Goal: Transaction & Acquisition: Purchase product/service

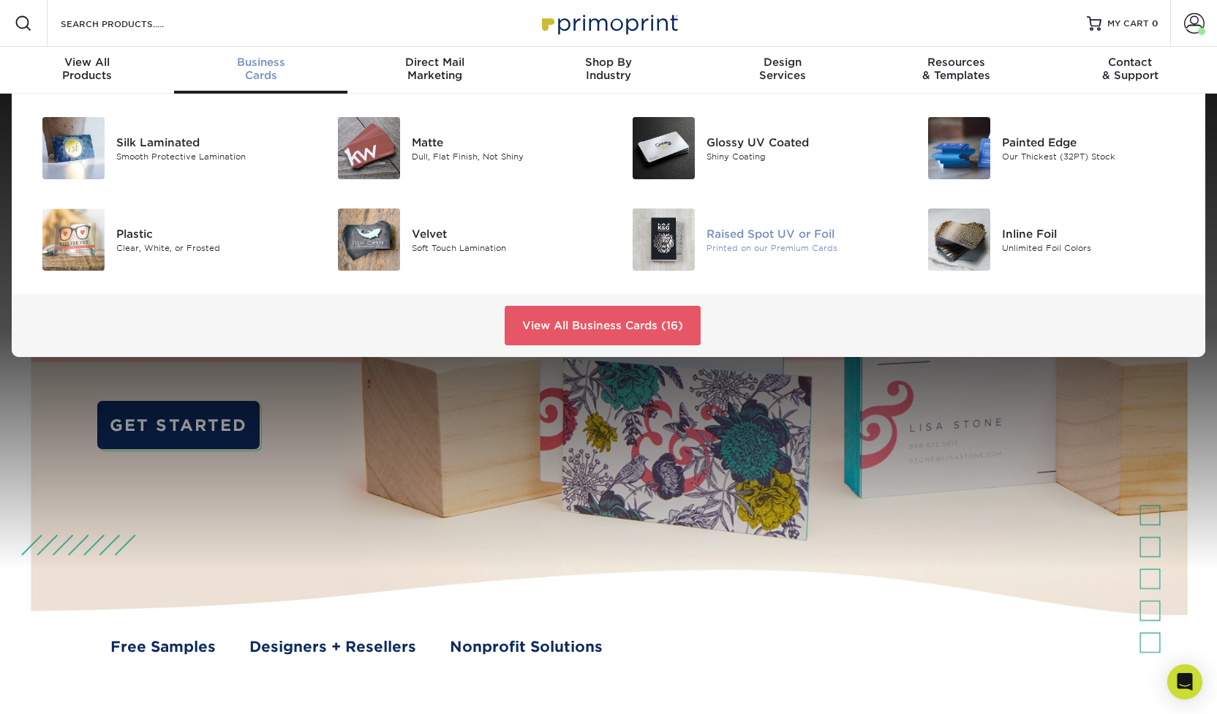
click at [772, 243] on div "Printed on our Premium Cards" at bounding box center [800, 247] width 186 height 12
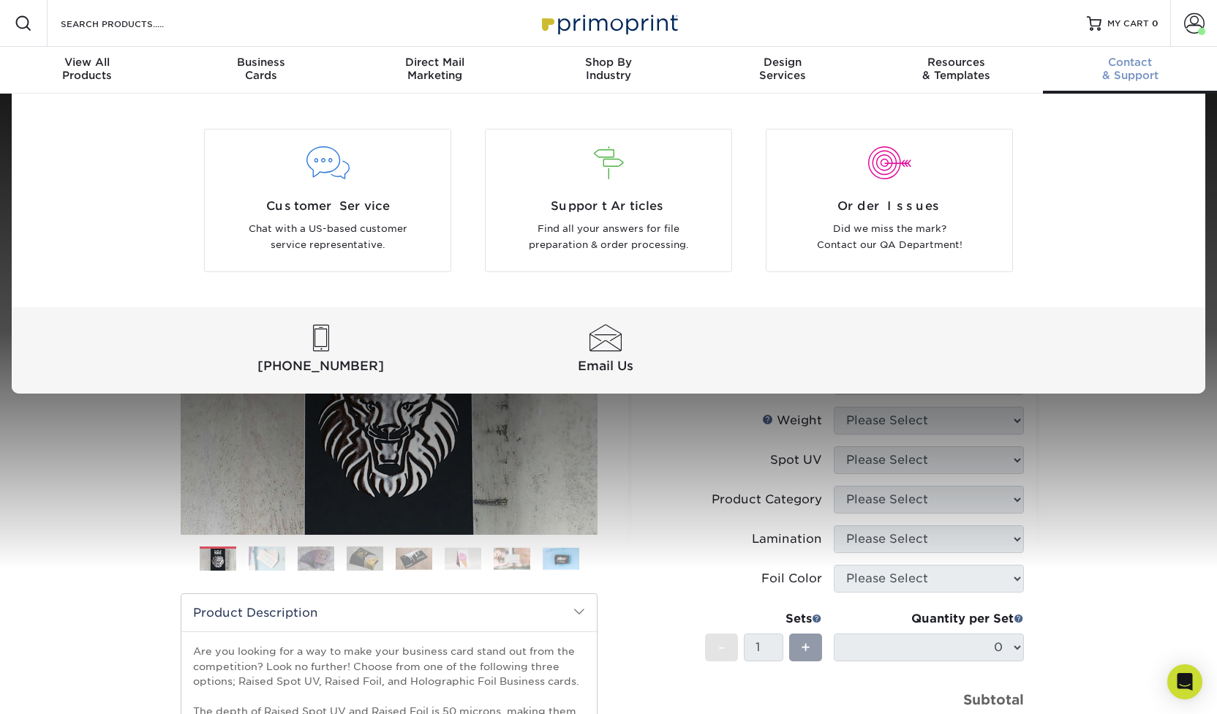
click at [1139, 63] on span "Contact" at bounding box center [1130, 62] width 174 height 13
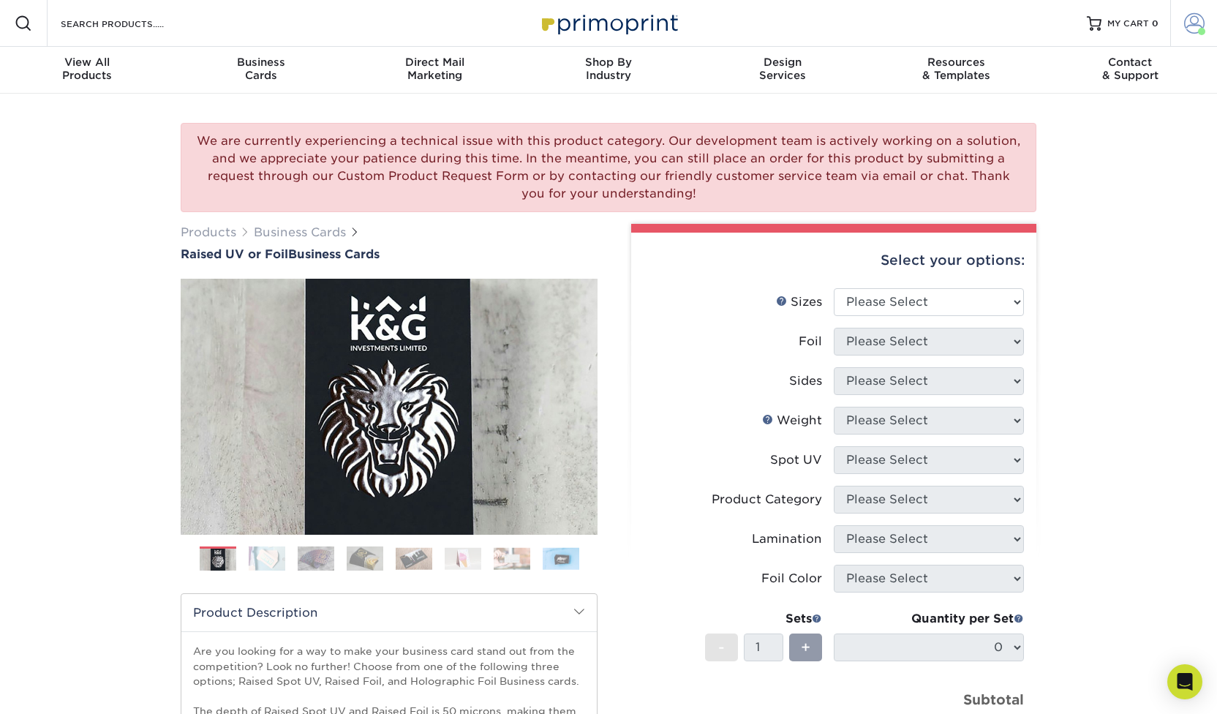
click at [1197, 24] on span at bounding box center [1194, 23] width 20 height 20
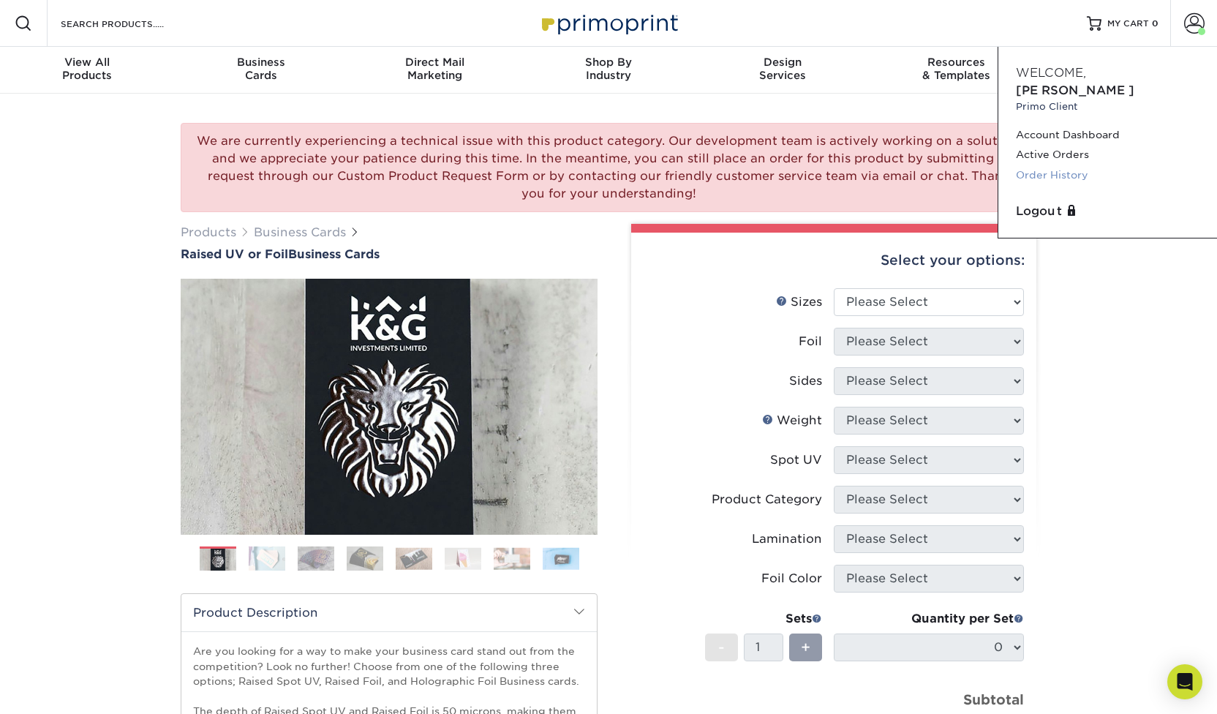
click at [1065, 165] on link "Order History" at bounding box center [1108, 175] width 184 height 20
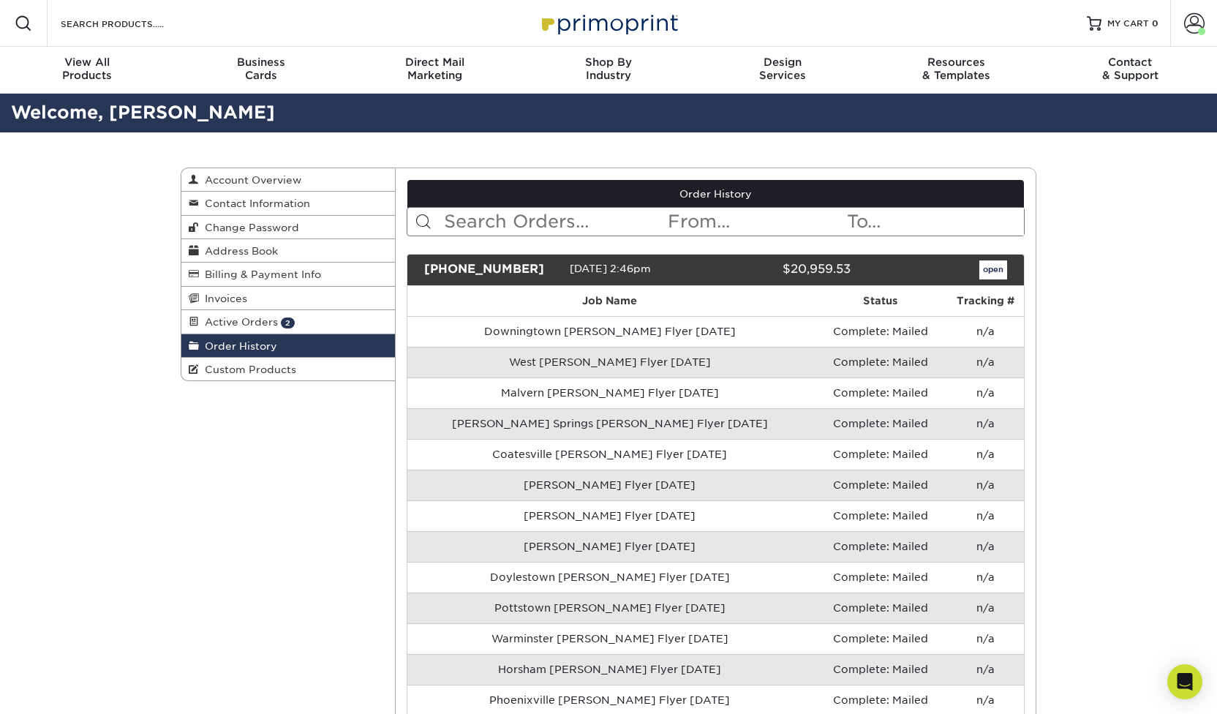
click at [543, 218] on input "text" at bounding box center [555, 222] width 225 height 28
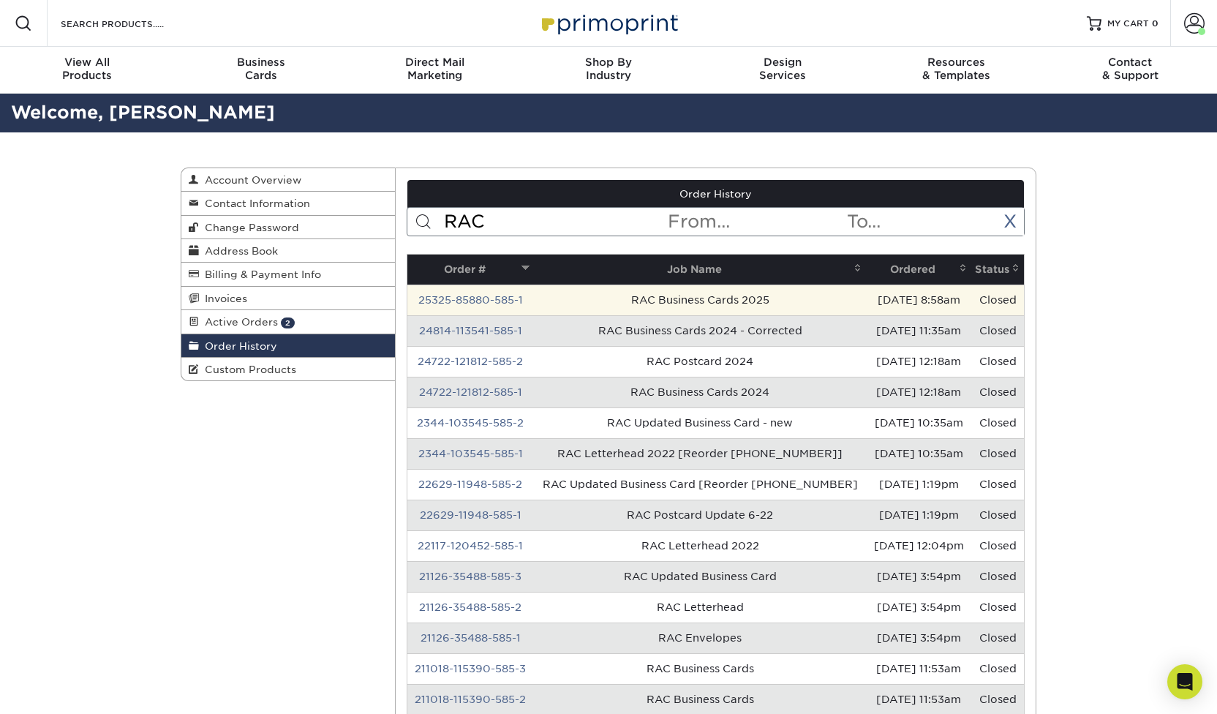
type input "RAC"
click at [683, 298] on td "RAC Business Cards 2025" at bounding box center [700, 300] width 333 height 31
click at [490, 300] on link "25325-85880-585-1" at bounding box center [470, 300] width 105 height 12
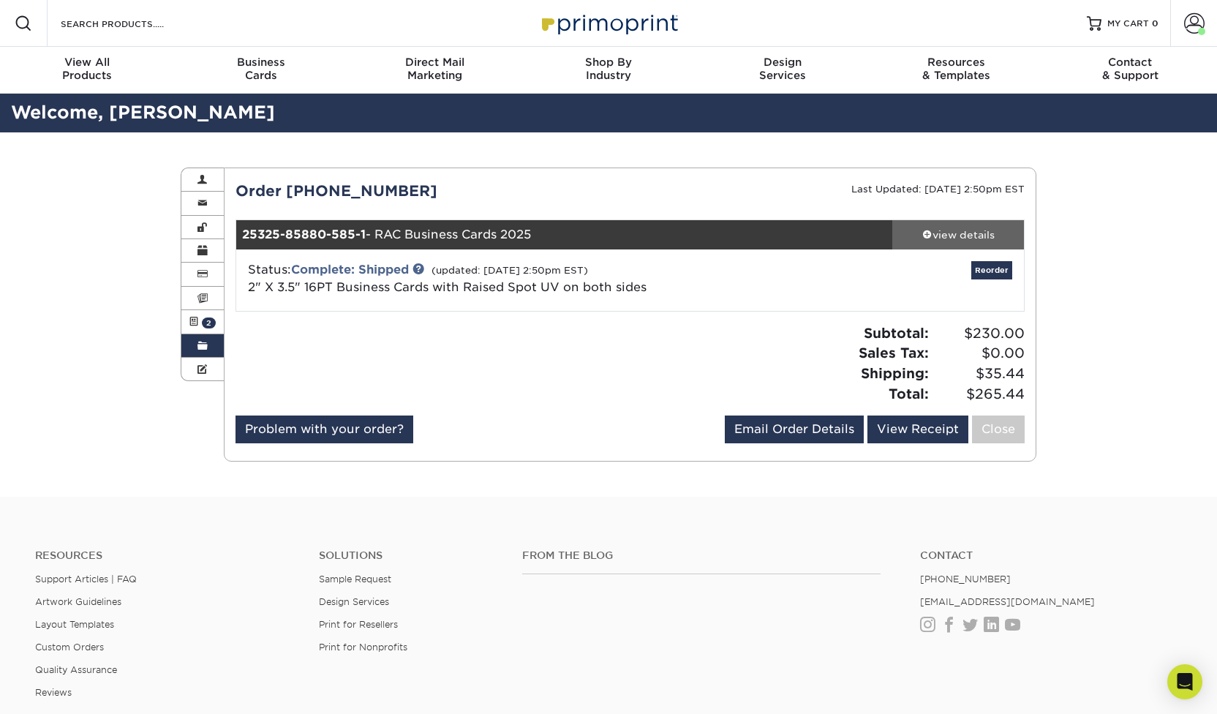
click at [961, 231] on div "view details" at bounding box center [958, 234] width 132 height 15
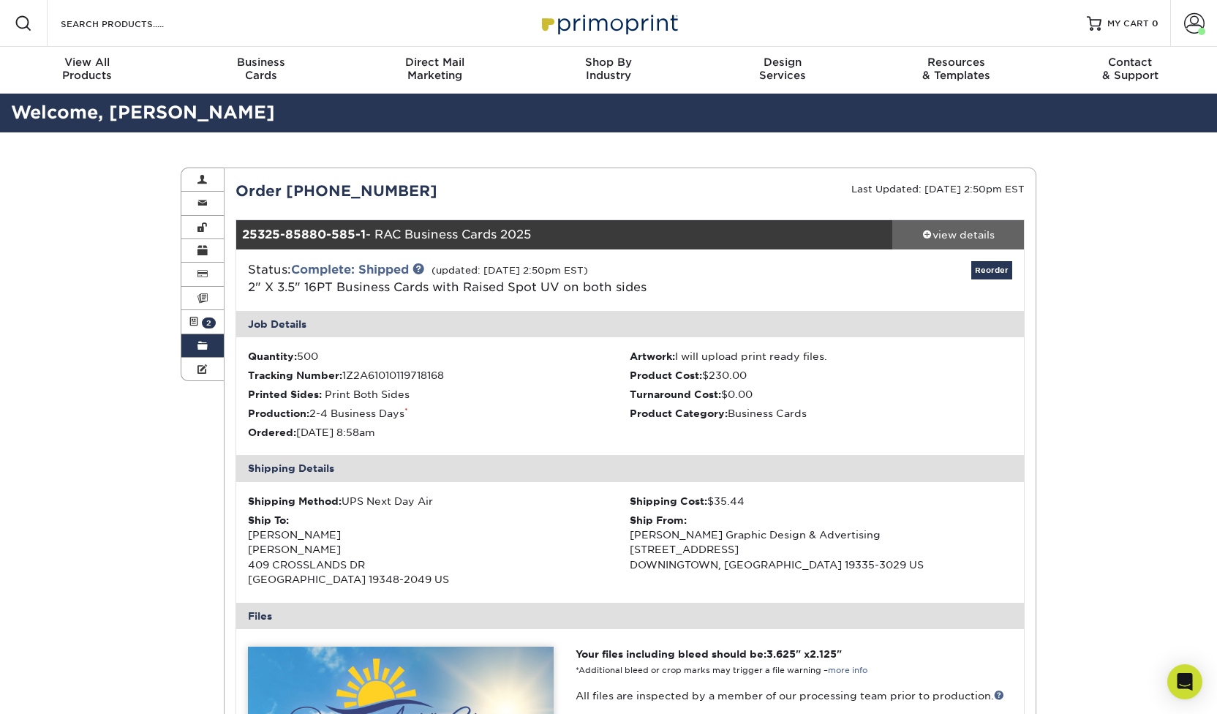
click at [961, 231] on div "view details" at bounding box center [958, 234] width 132 height 15
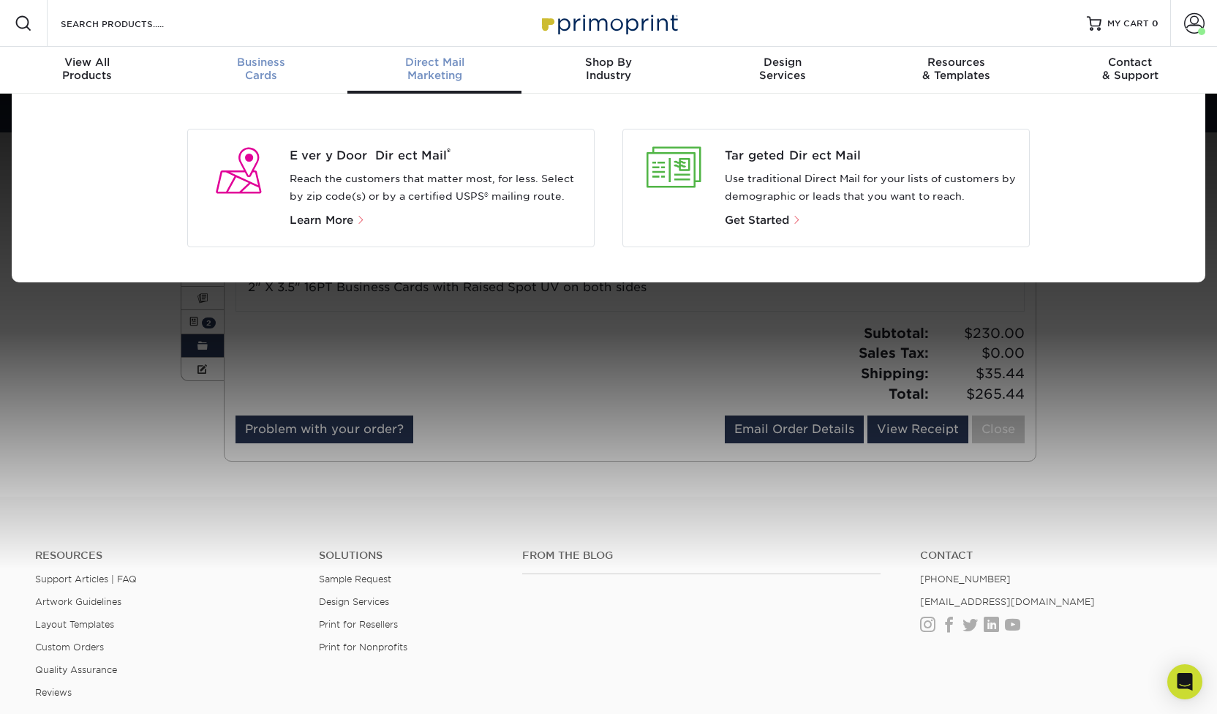
click at [257, 64] on span "Business" at bounding box center [261, 62] width 174 height 13
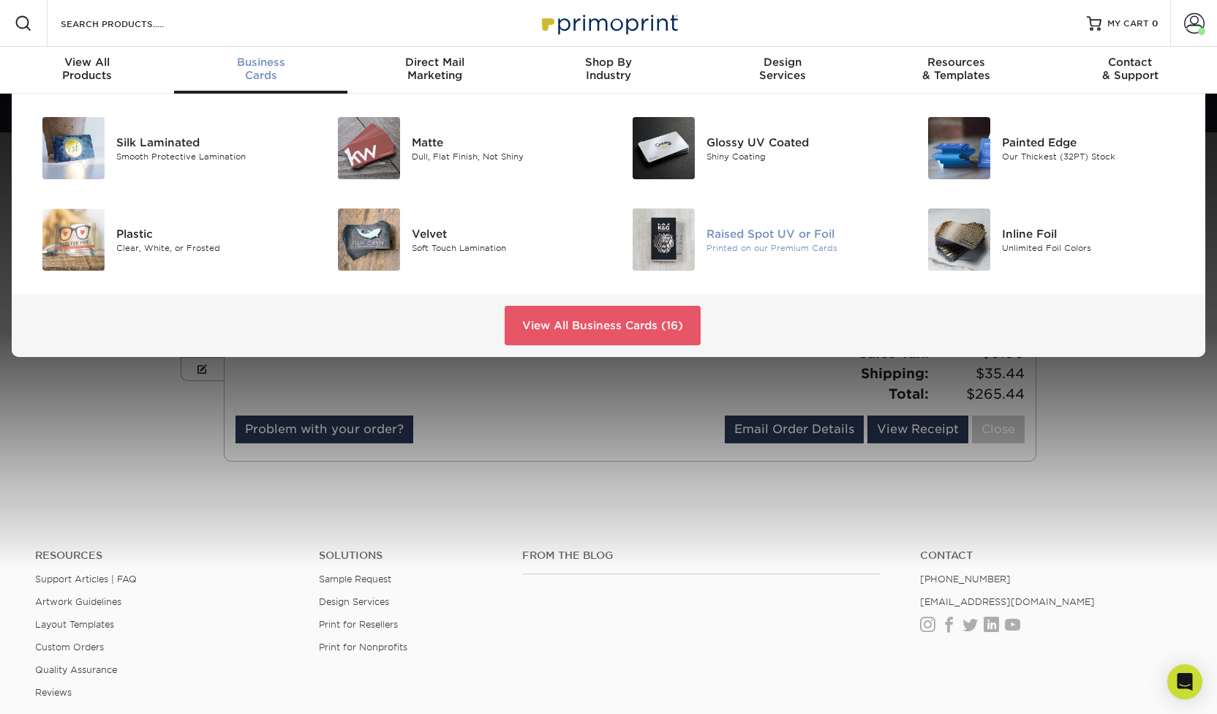
click at [756, 235] on div "Raised Spot UV or Foil" at bounding box center [800, 233] width 186 height 16
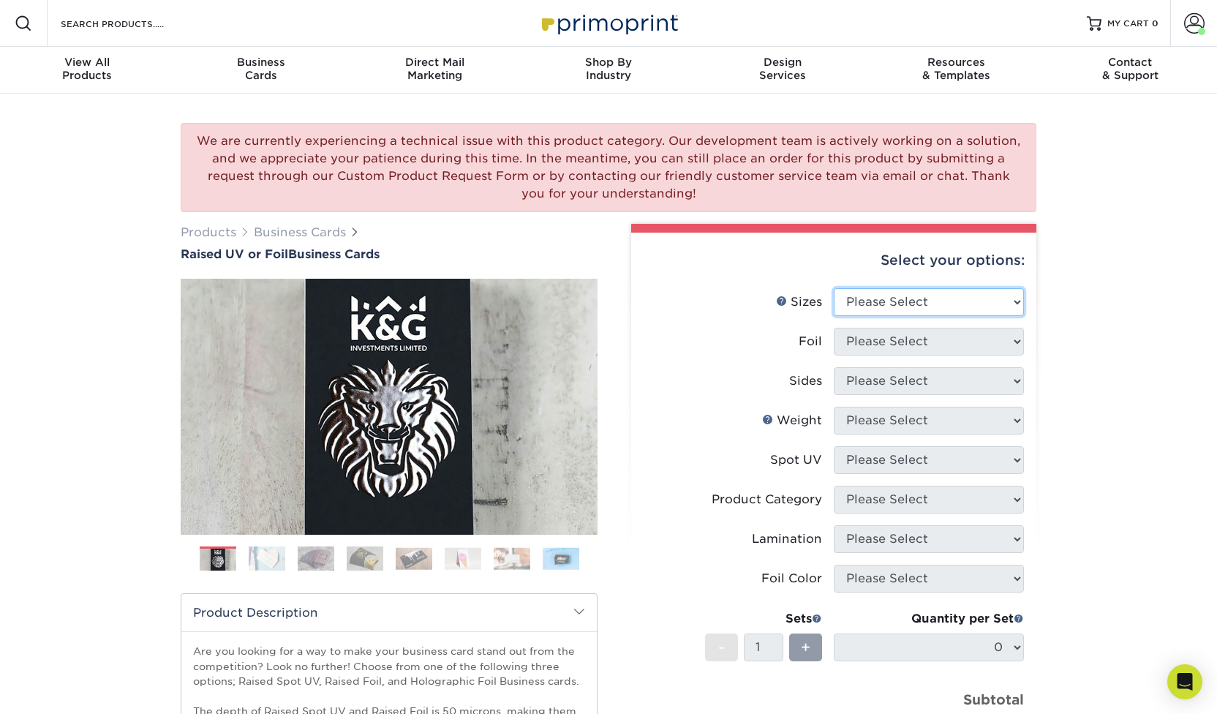
select select "2.00x3.50"
select select "0"
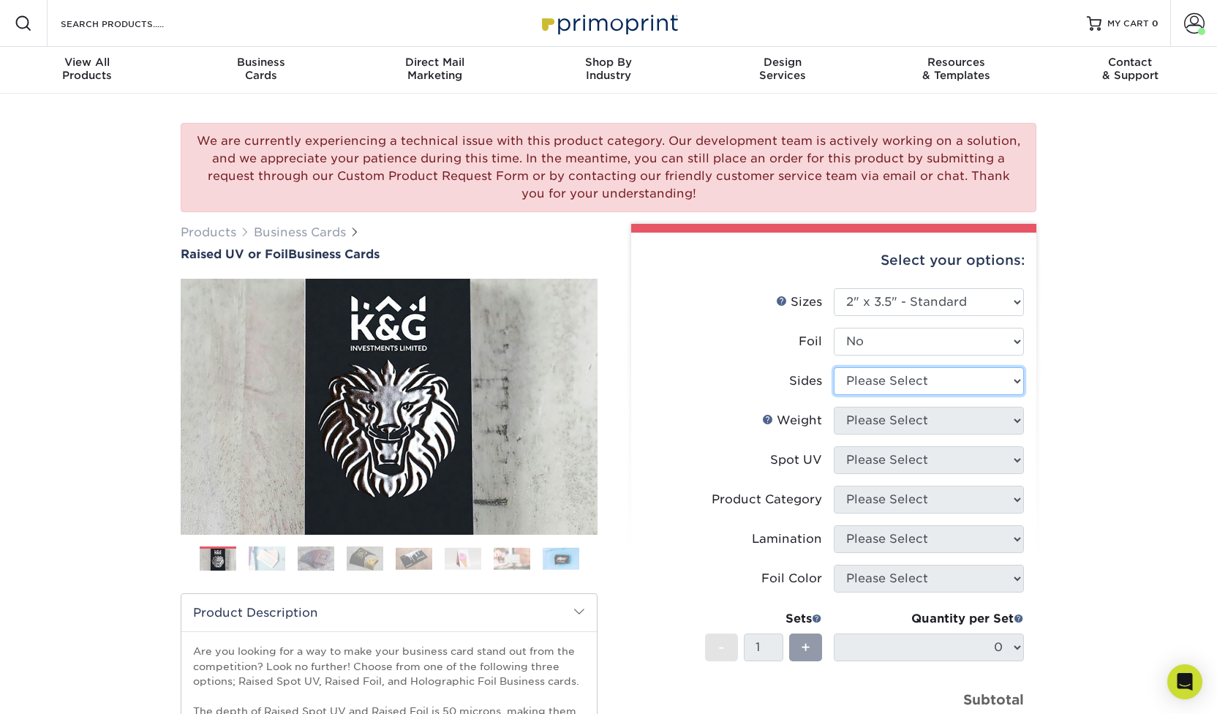
select select "13abbda7-1d64-4f25-8bb2-c179b224825d"
select select "16PT"
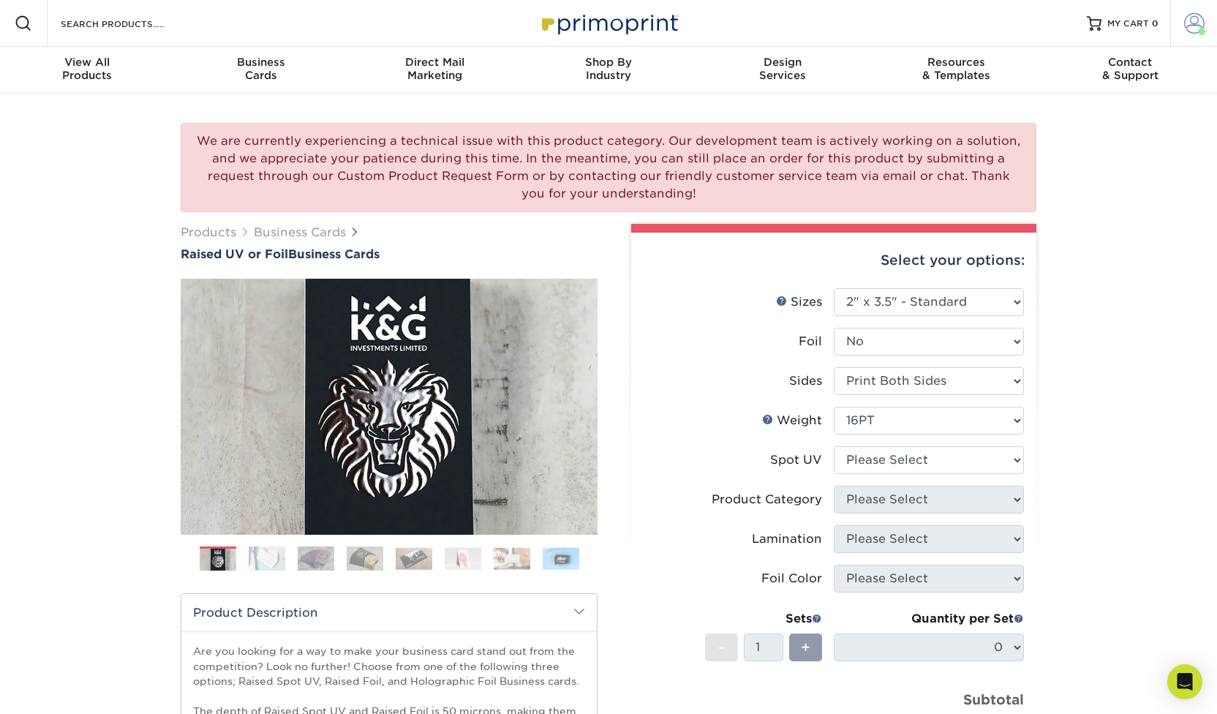
click at [1192, 23] on span at bounding box center [1194, 23] width 20 height 20
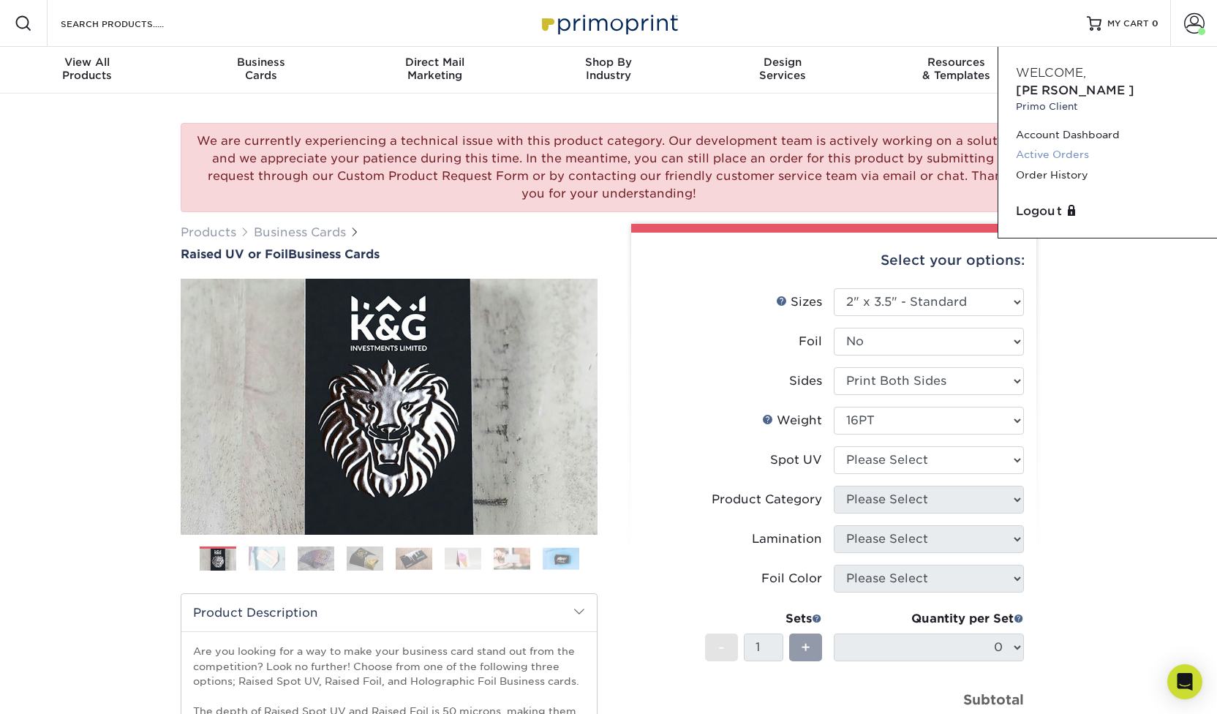
click at [1051, 145] on link "Active Orders" at bounding box center [1108, 155] width 184 height 20
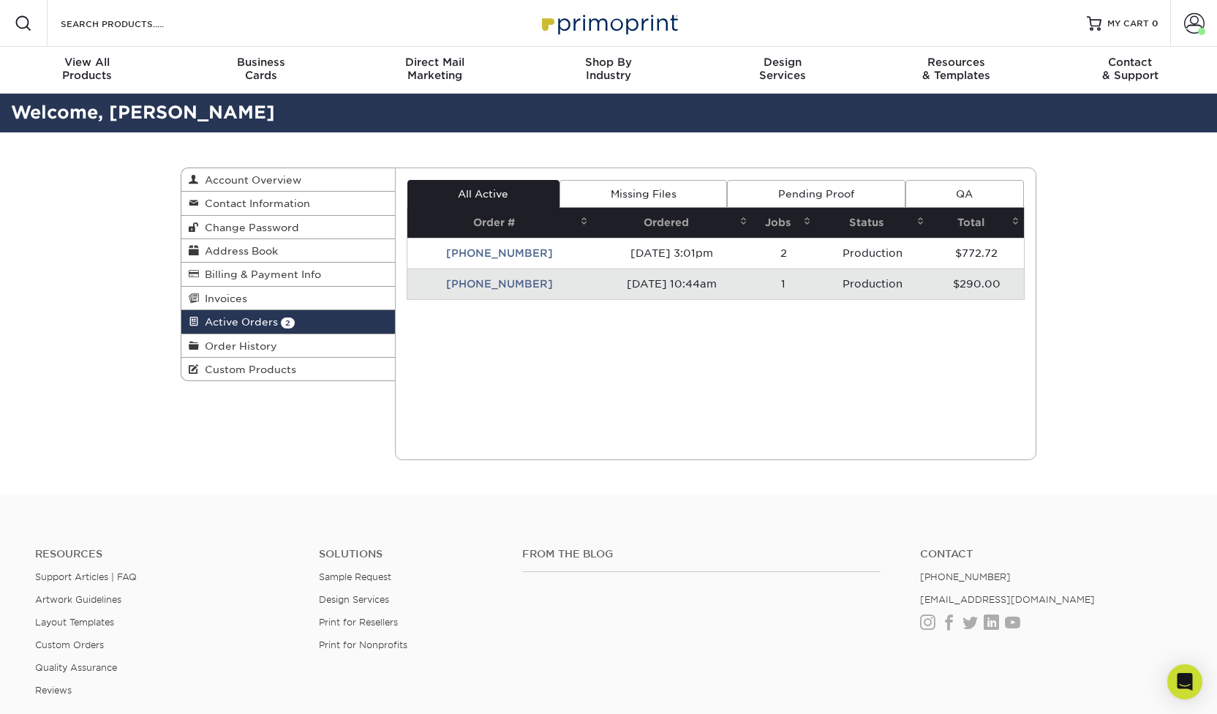
click at [952, 192] on link "QA" at bounding box center [965, 194] width 118 height 28
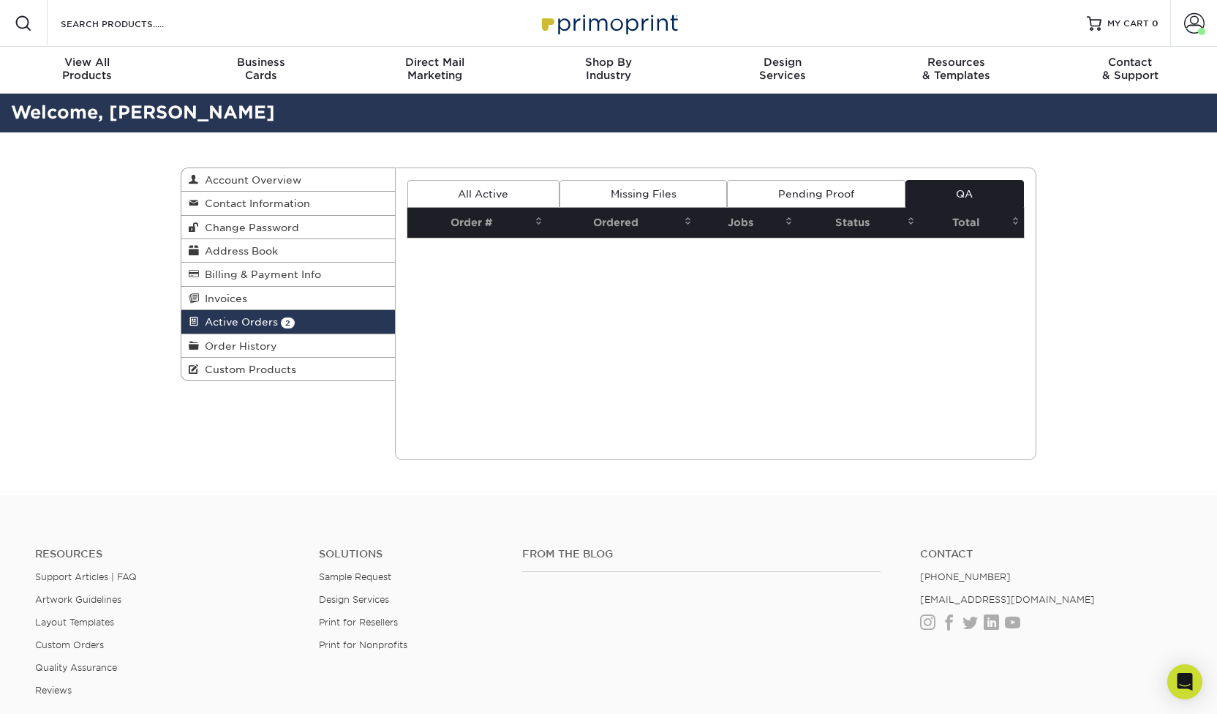
click at [830, 184] on link "Pending Proof" at bounding box center [816, 194] width 178 height 28
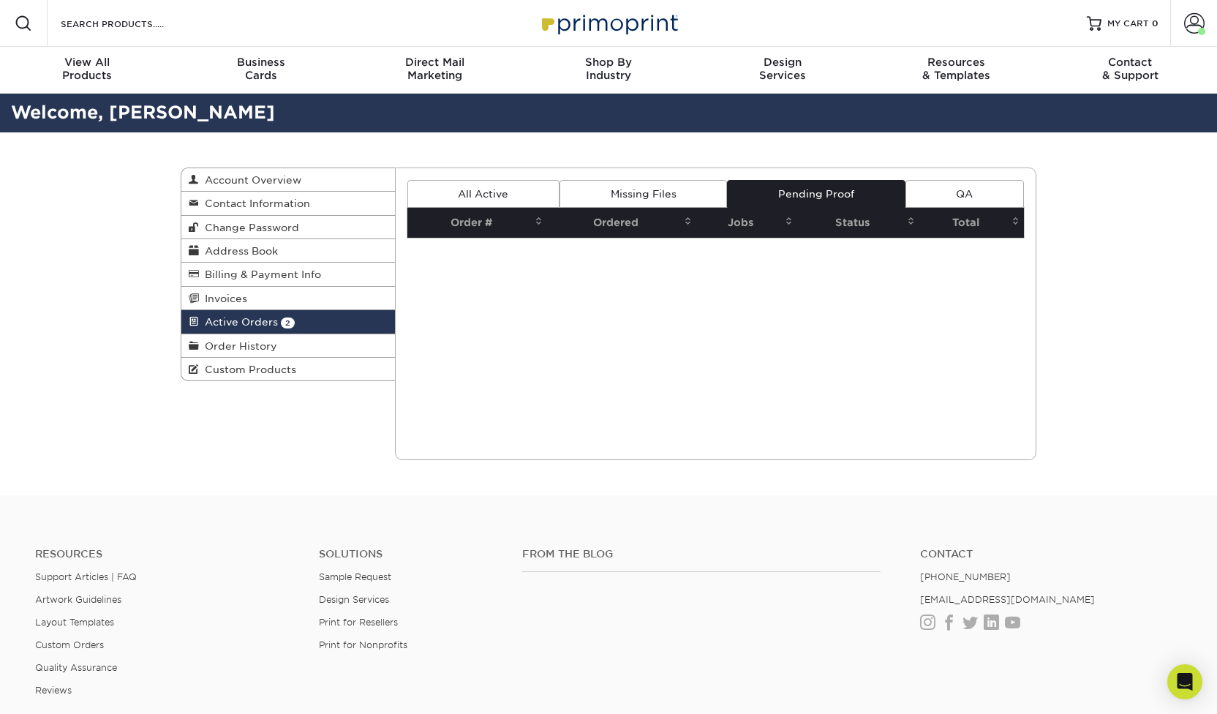
click at [642, 193] on link "Missing Files" at bounding box center [644, 194] width 168 height 28
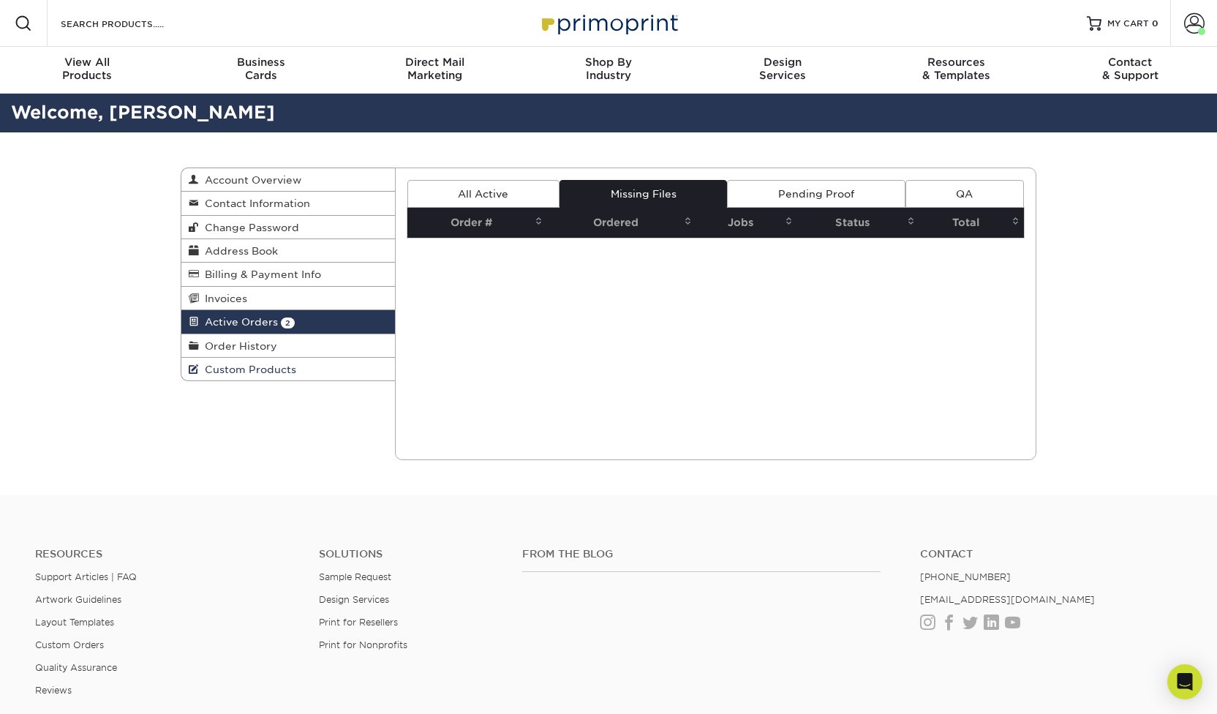
click at [238, 360] on link "Custom Products" at bounding box center [288, 369] width 214 height 23
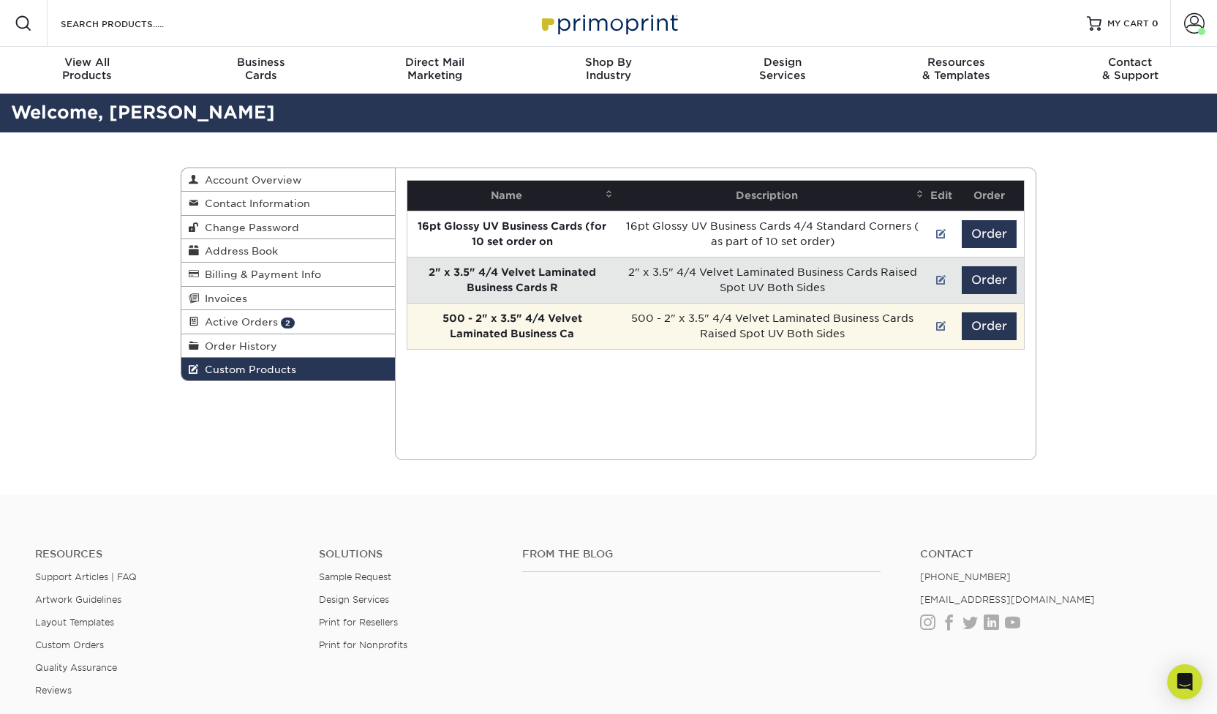
click at [700, 320] on td "500 - 2" x 3.5" 4/4 Velvet Laminated Business Cards Raised Spot UV Both Sides" at bounding box center [772, 326] width 311 height 46
click at [530, 321] on strong "500 - 2" x 3.5" 4/4 Velvet Laminated Business Ca" at bounding box center [513, 325] width 140 height 27
click at [557, 324] on td "500 - 2" x 3.5" 4/4 Velvet Laminated Business Ca" at bounding box center [512, 326] width 210 height 46
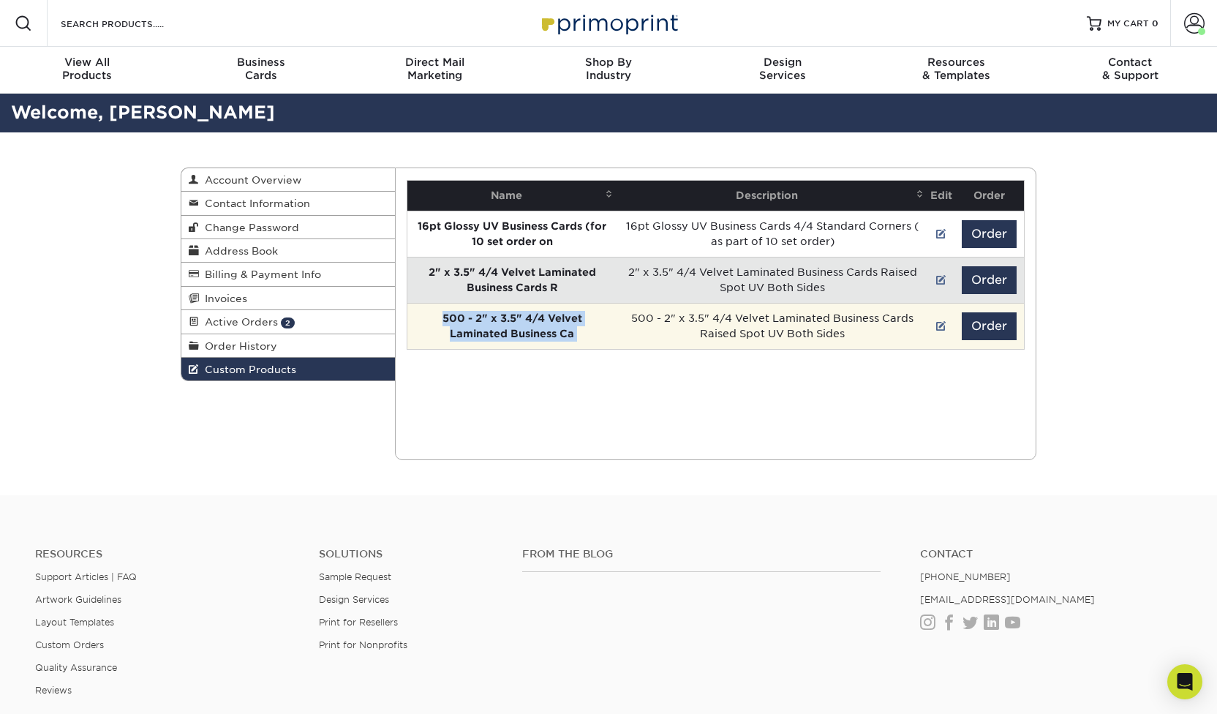
click at [568, 331] on strong "500 - 2" x 3.5" 4/4 Velvet Laminated Business Ca" at bounding box center [513, 325] width 140 height 27
click at [995, 330] on button "Order" at bounding box center [989, 326] width 55 height 28
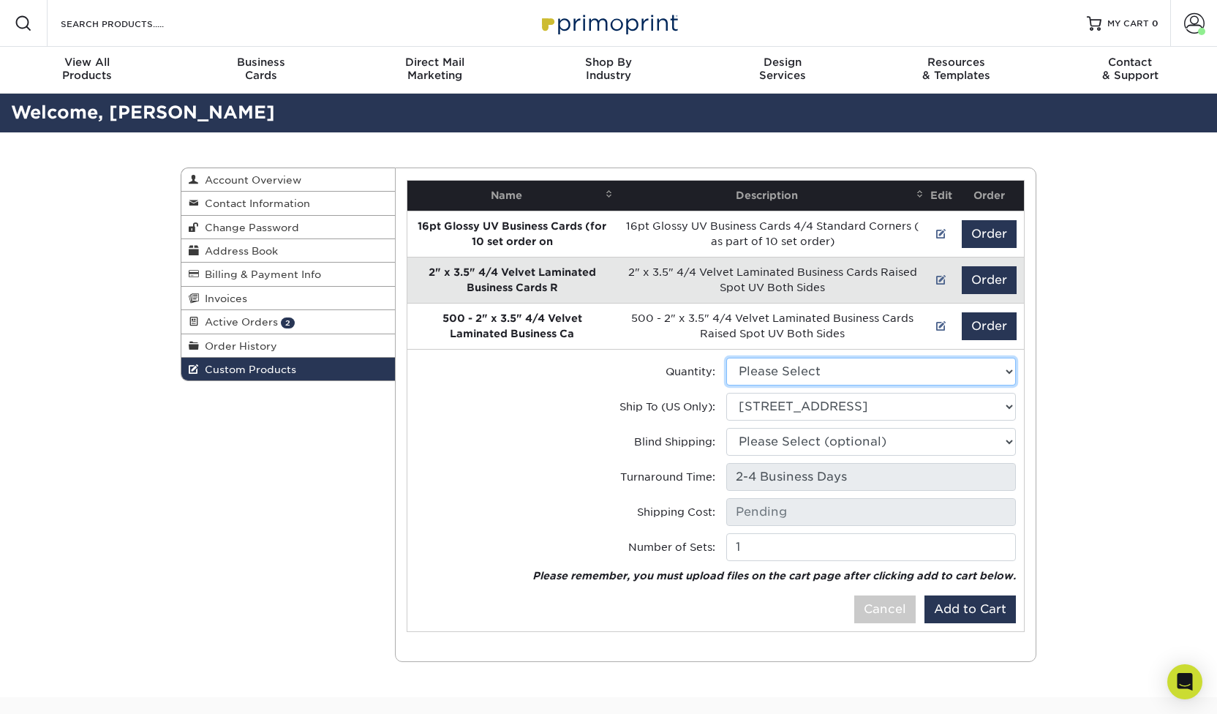
drag, startPoint x: 801, startPoint y: 364, endPoint x: 925, endPoint y: -57, distance: 439.3
click at [925, 0] on html "Resources Menu Search Products Account [PERSON_NAME] Client Account Dashboard A…" at bounding box center [608, 562] width 1217 height 1125
click at [992, 271] on button "Order" at bounding box center [989, 280] width 55 height 28
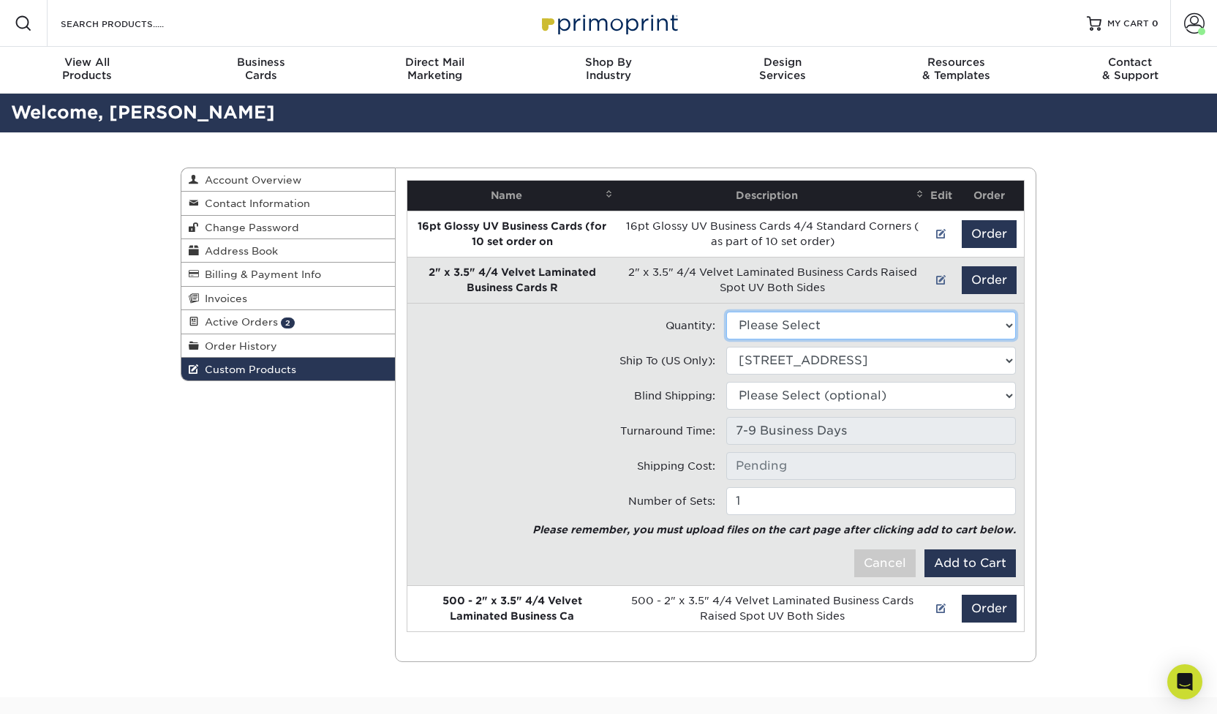
select select "0"
type input "UPS Ground: $13.36"
